Goal: Task Accomplishment & Management: Use online tool/utility

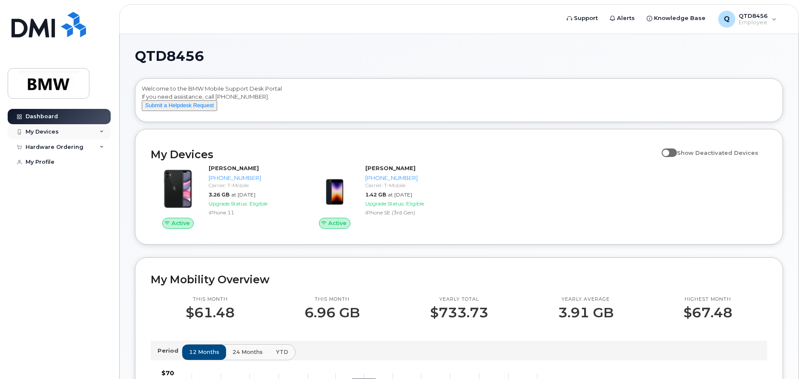
click at [53, 129] on div "My Devices" at bounding box center [42, 132] width 33 height 7
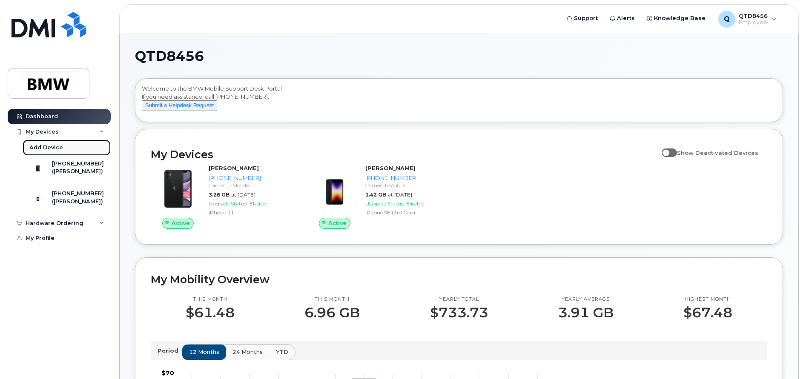
click at [39, 149] on div "Add Device" at bounding box center [46, 148] width 34 height 8
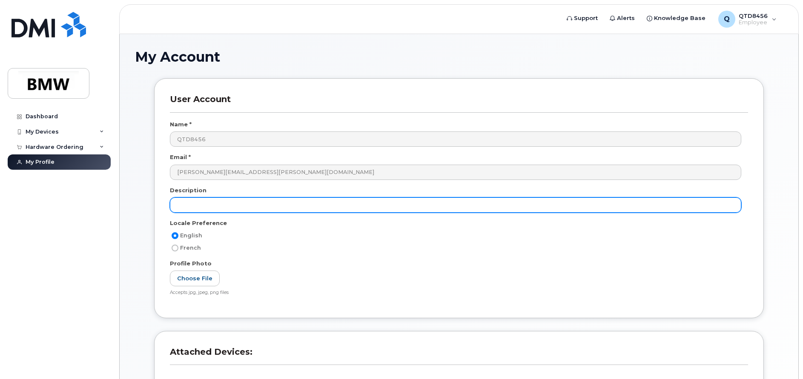
click at [346, 208] on input "text" at bounding box center [455, 205] width 571 height 15
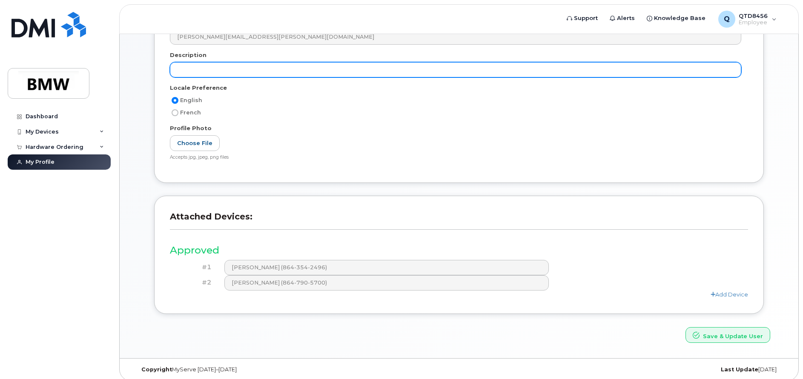
scroll to position [142, 0]
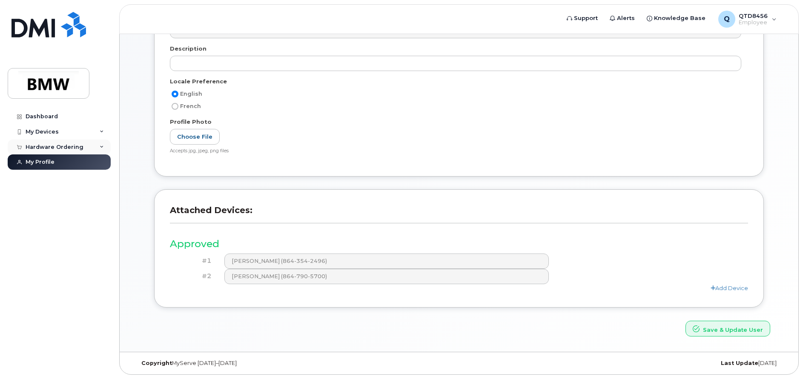
click at [54, 145] on div "Hardware Ordering" at bounding box center [55, 147] width 58 height 7
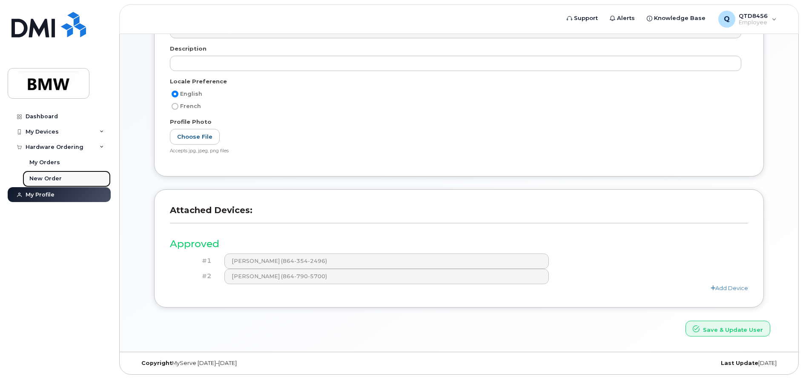
click at [44, 175] on div "New Order" at bounding box center [45, 179] width 32 height 8
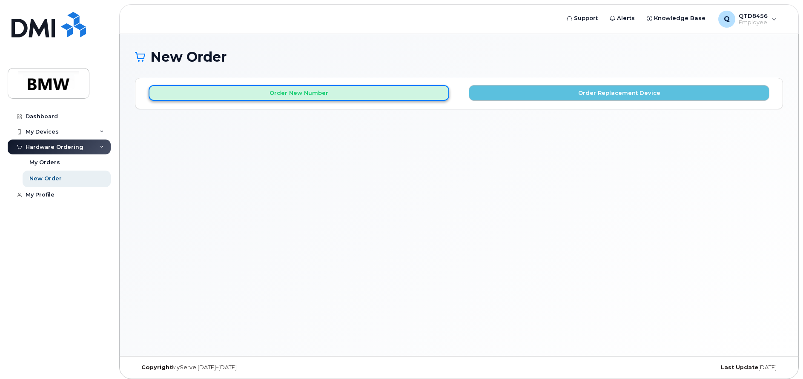
click at [401, 92] on button "Order New Number" at bounding box center [299, 93] width 301 height 16
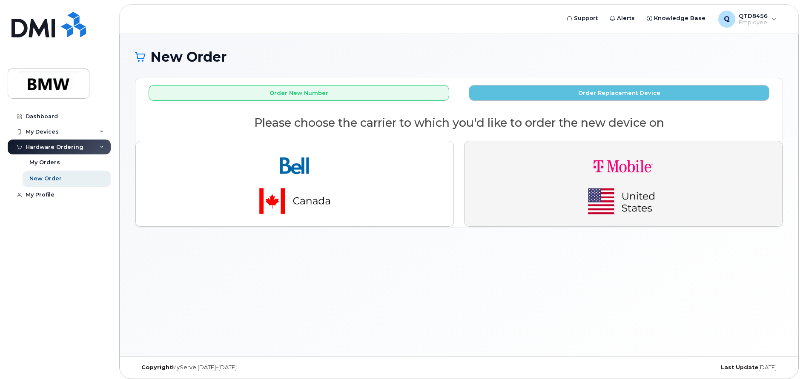
click at [597, 196] on img "button" at bounding box center [623, 184] width 119 height 72
